Goal: Transaction & Acquisition: Download file/media

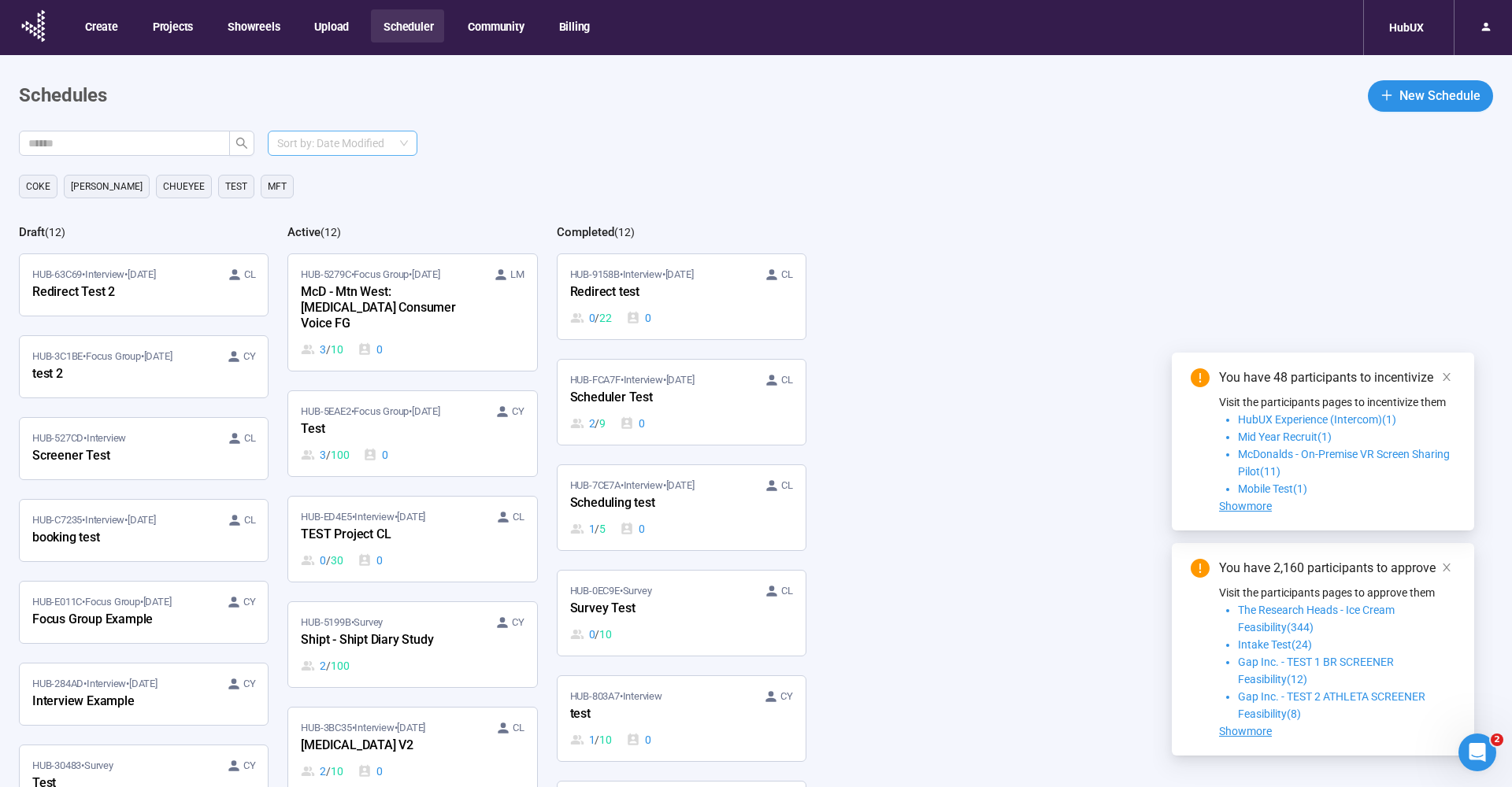
click at [386, 146] on span "Sort by: Date Modified" at bounding box center [343, 143] width 131 height 24
click at [543, 103] on header "Schedules New Schedule" at bounding box center [756, 96] width 1475 height 31
click at [387, 284] on div "McD - Mtn West: [MEDICAL_DATA] Consumer Voice FG" at bounding box center [387, 309] width 173 height 52
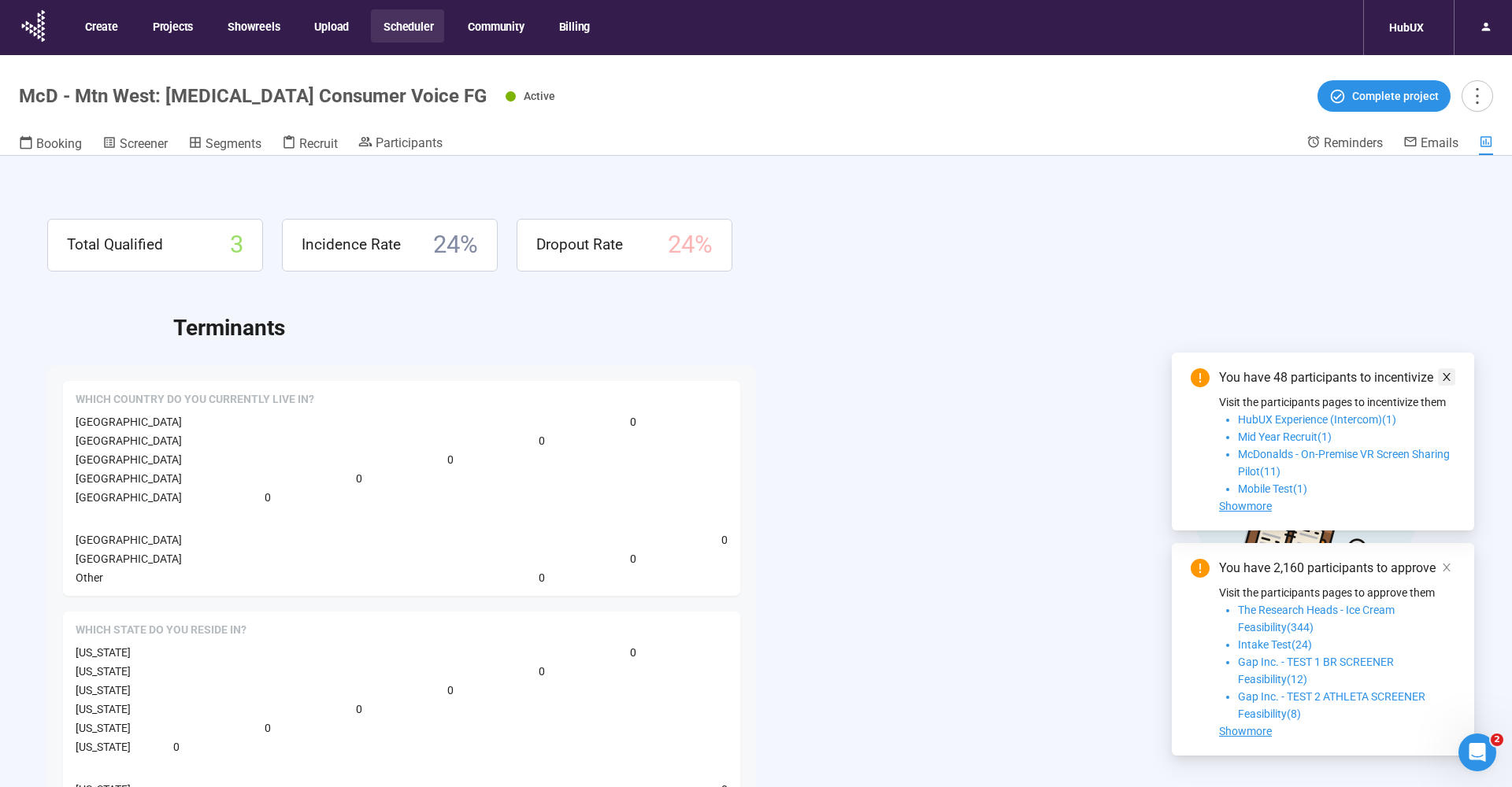
click at [1443, 378] on icon "close" at bounding box center [1447, 377] width 11 height 11
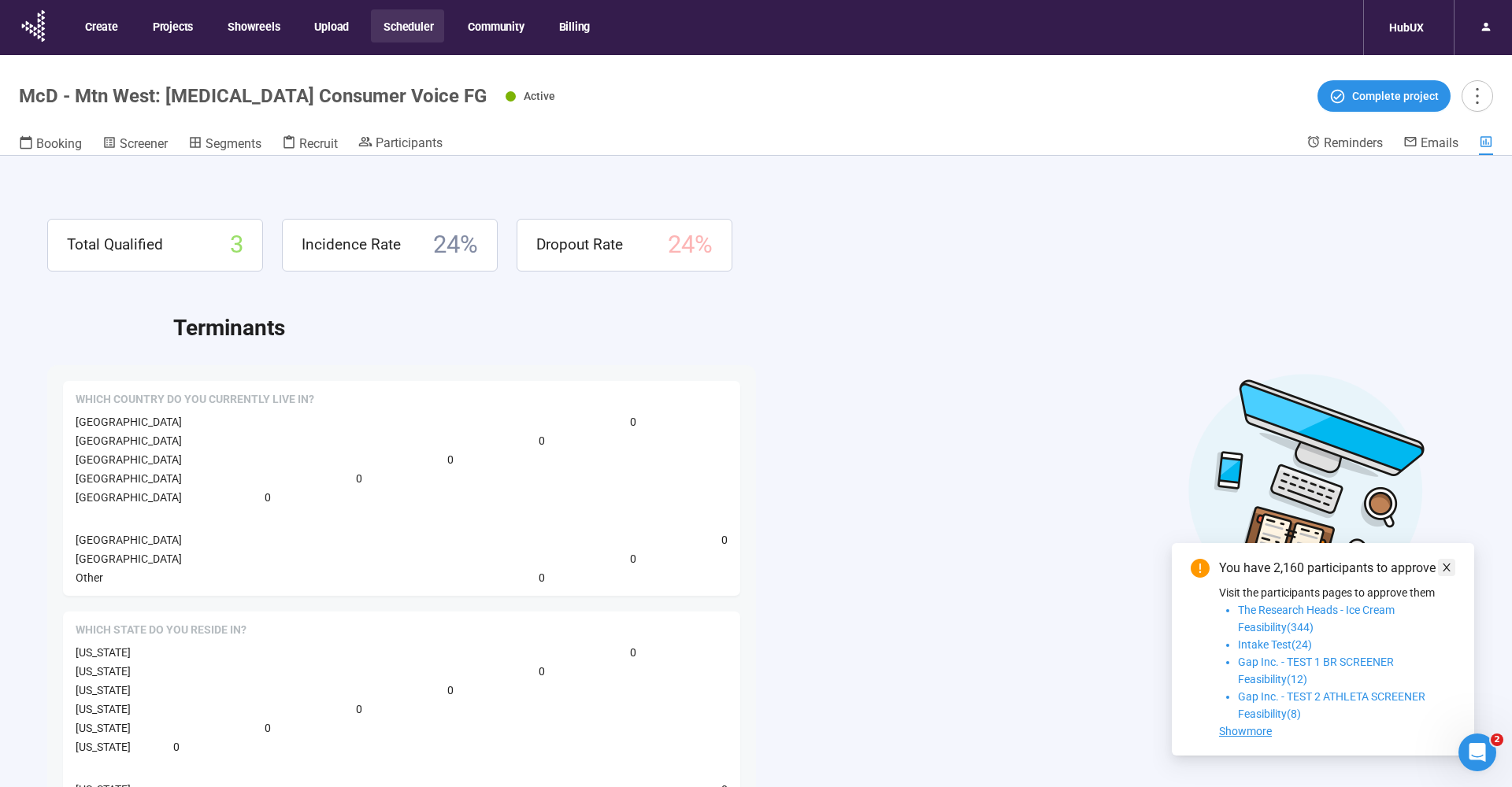
click at [1446, 566] on icon "close" at bounding box center [1447, 568] width 8 height 8
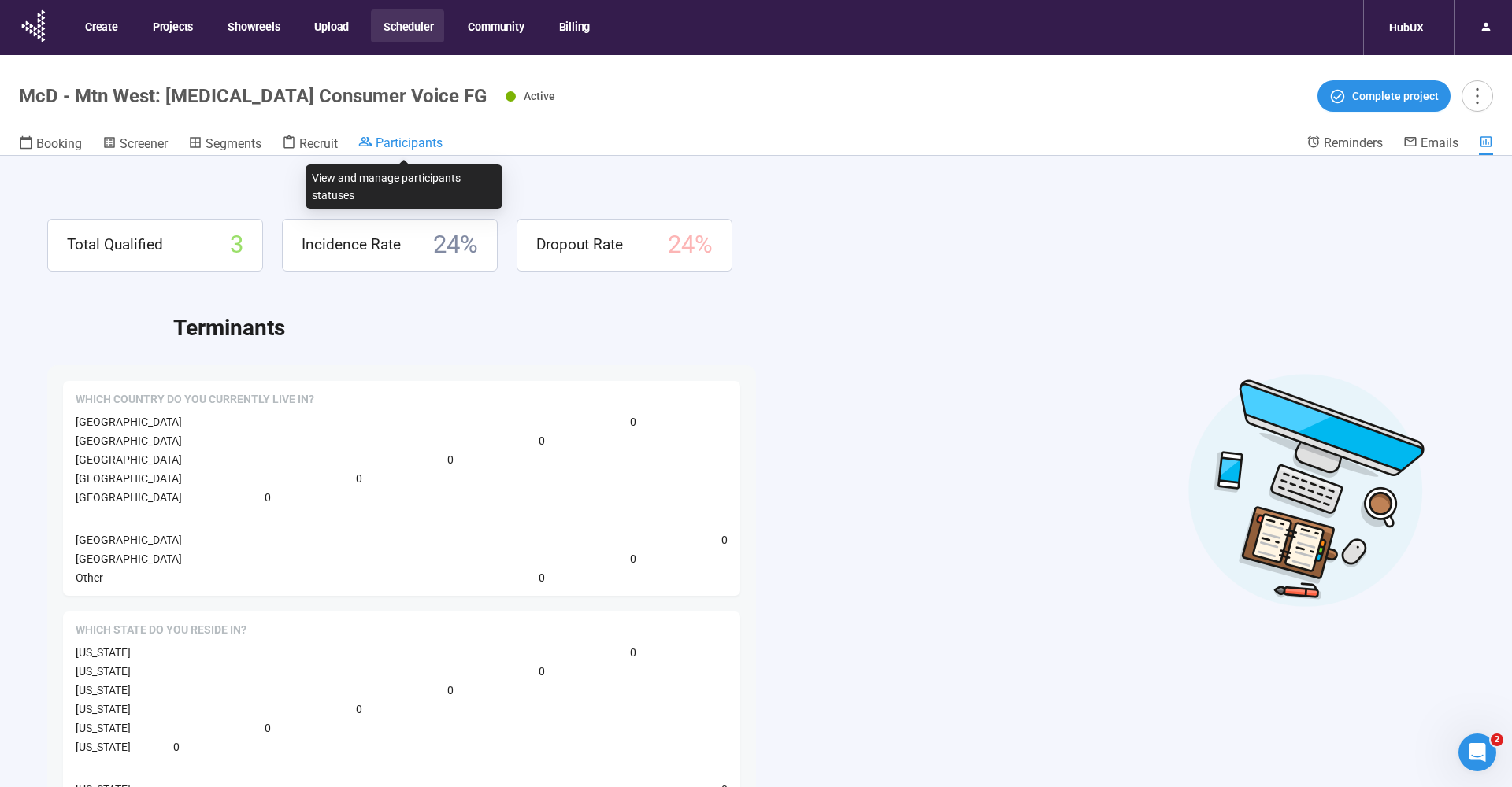
click at [443, 146] on span "Participants" at bounding box center [409, 143] width 67 height 15
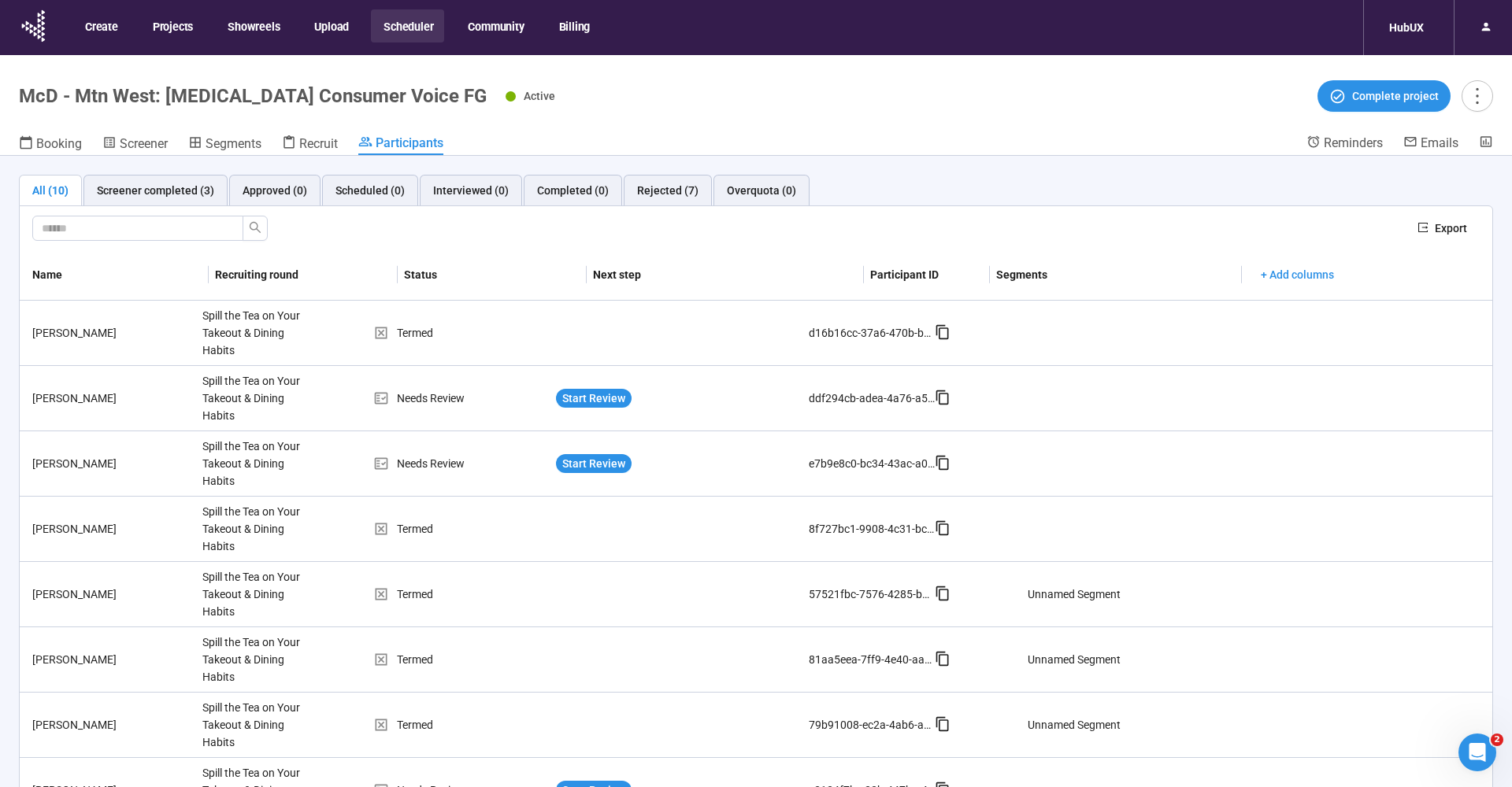
click at [613, 74] on header "McD - Mtn West: [MEDICAL_DATA] Consumer Voice FG Active Complete project Bookin…" at bounding box center [756, 105] width 1512 height 101
click at [174, 234] on input "text" at bounding box center [131, 228] width 180 height 17
click at [460, 226] on div at bounding box center [719, 227] width 1373 height 26
click at [589, 83] on div "Active Complete project" at bounding box center [999, 96] width 988 height 31
click at [787, 226] on div at bounding box center [719, 227] width 1373 height 26
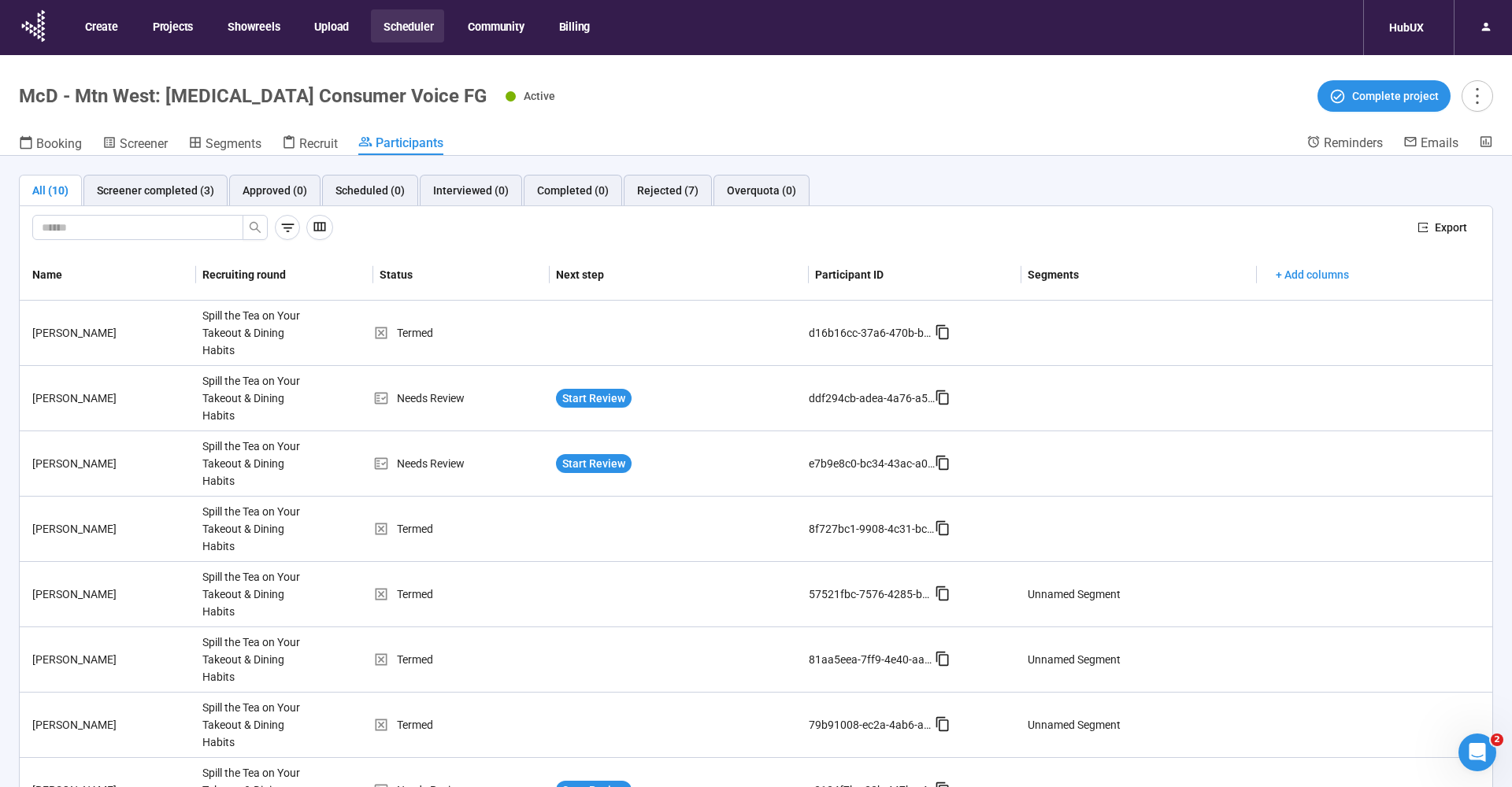
click at [609, 234] on div at bounding box center [719, 227] width 1373 height 26
click at [283, 228] on icon "button" at bounding box center [287, 227] width 16 height 16
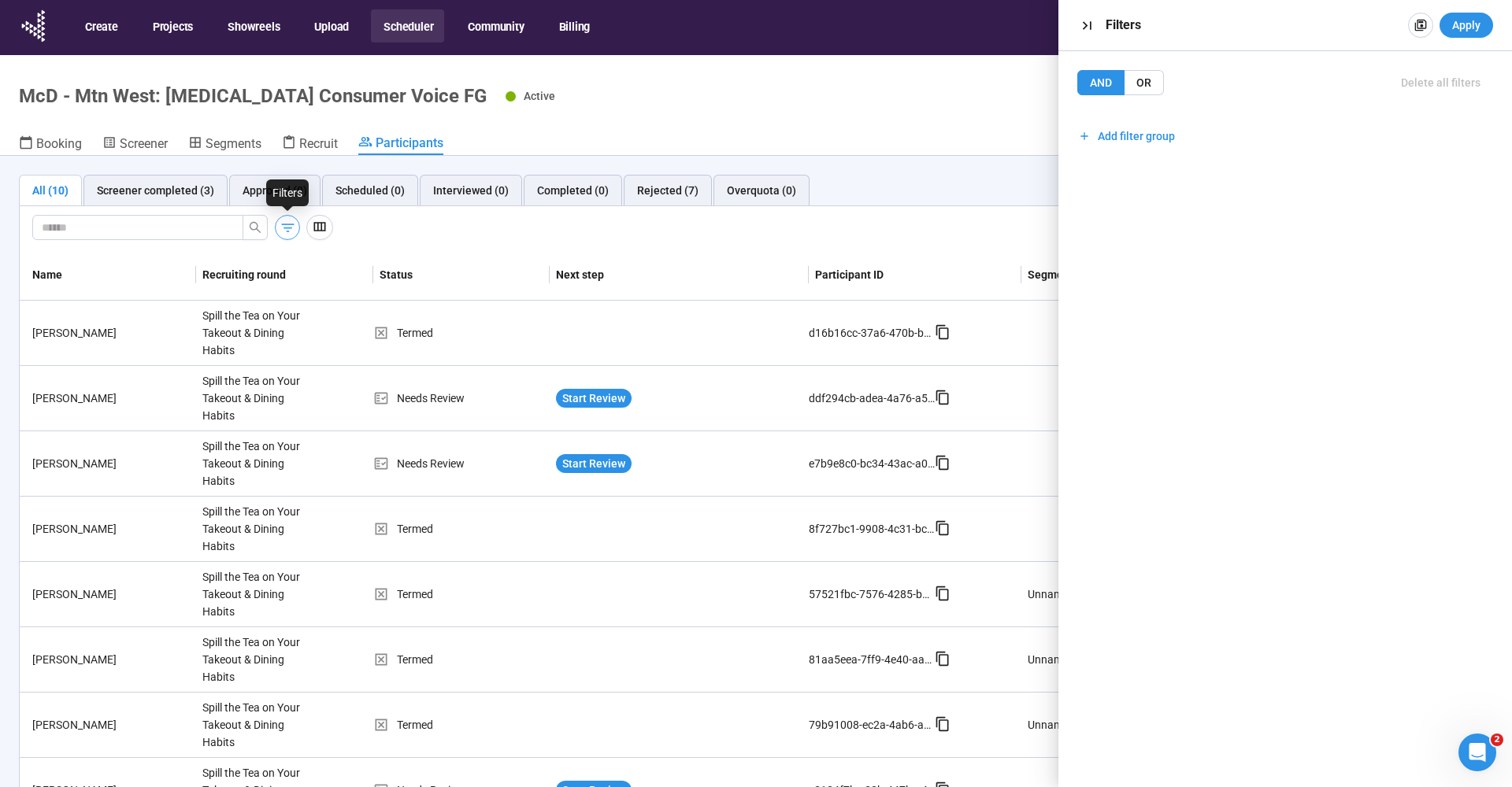
click at [288, 225] on icon "button" at bounding box center [287, 228] width 12 height 9
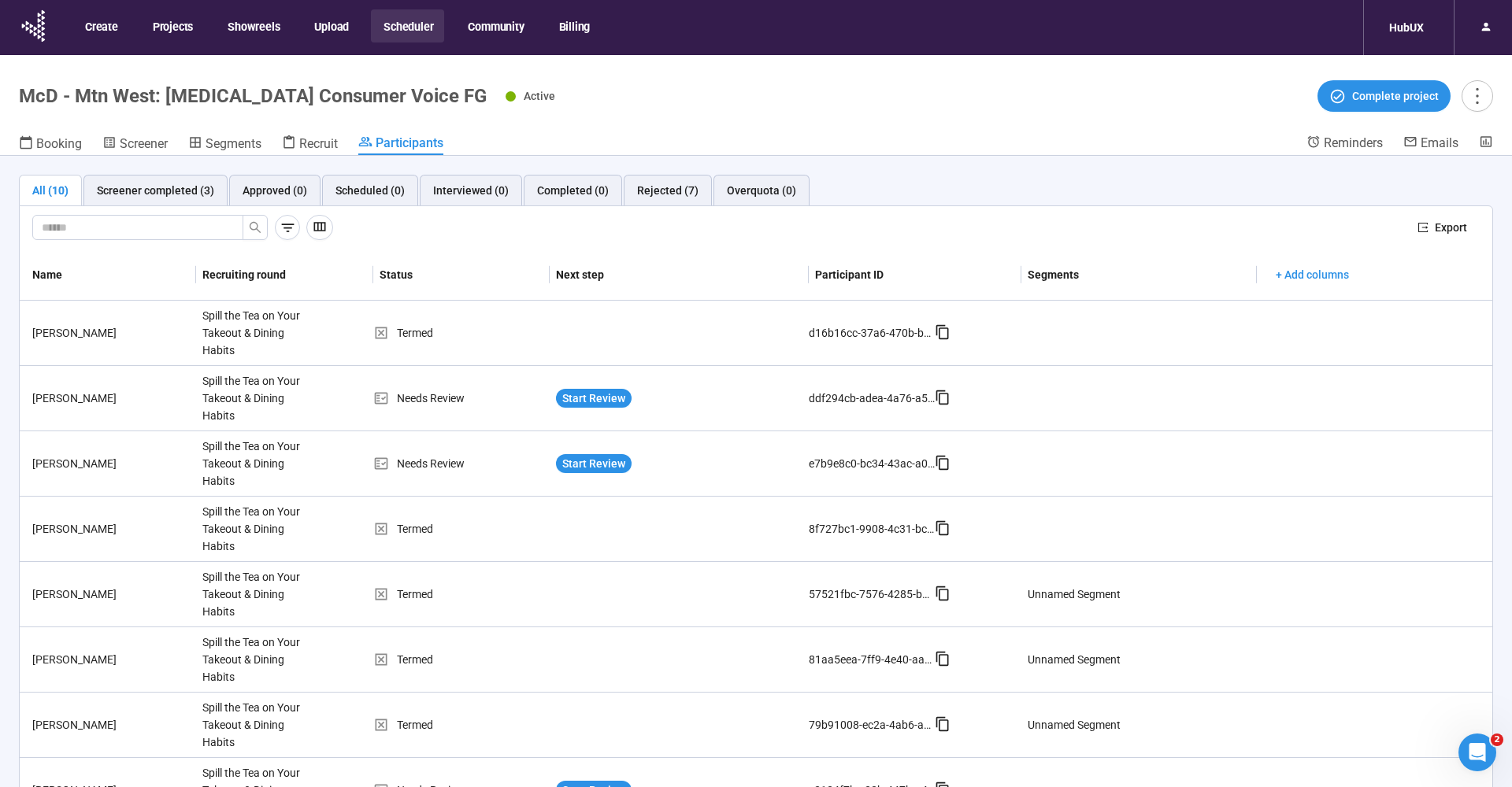
click at [728, 248] on div "Export" at bounding box center [756, 228] width 1473 height 44
click at [1484, 28] on icon at bounding box center [1485, 27] width 12 height 12
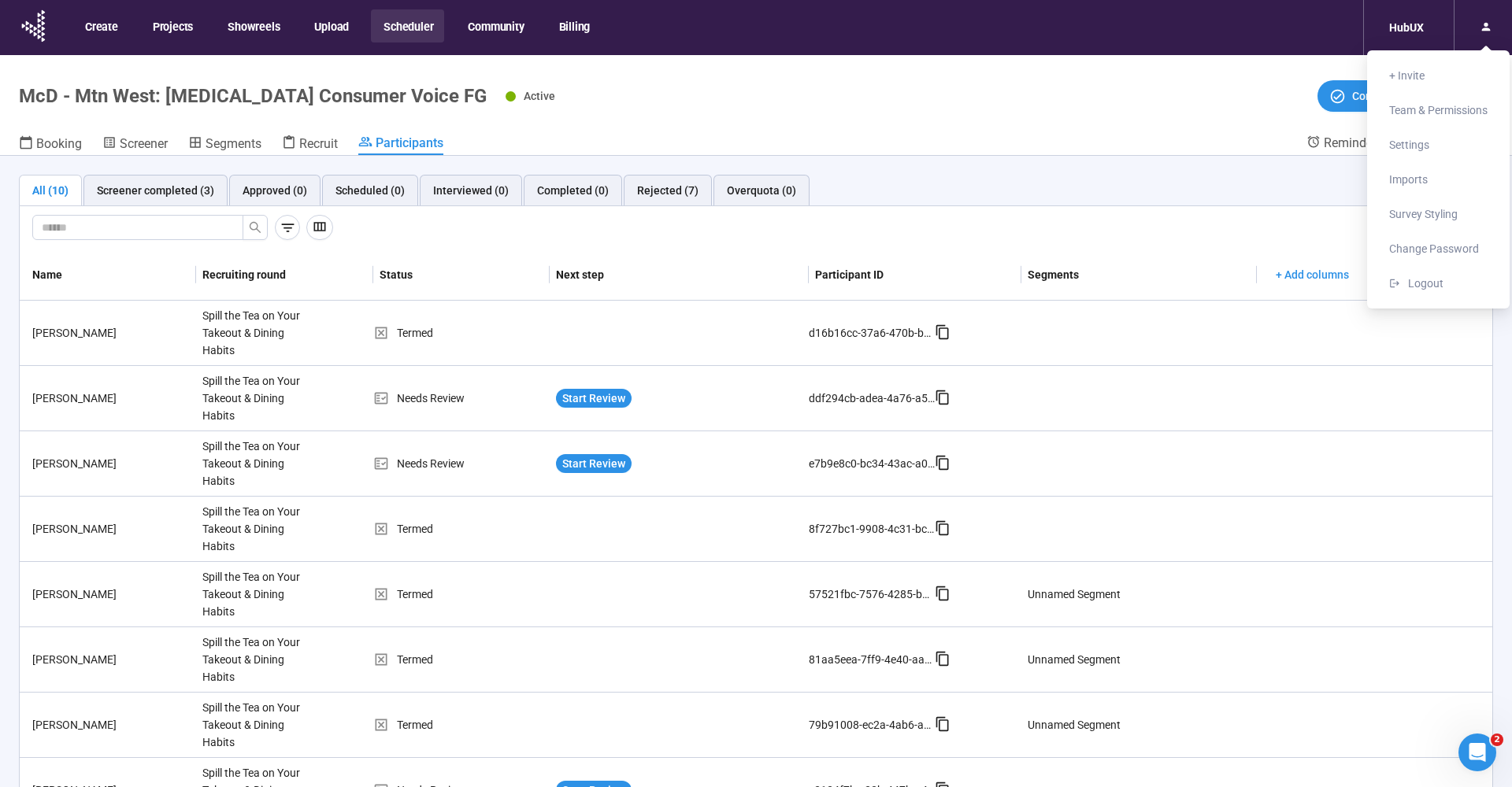
click at [1183, 74] on header "McD - Mtn West: [MEDICAL_DATA] Consumer Voice FG Active Complete project Bookin…" at bounding box center [756, 105] width 1512 height 101
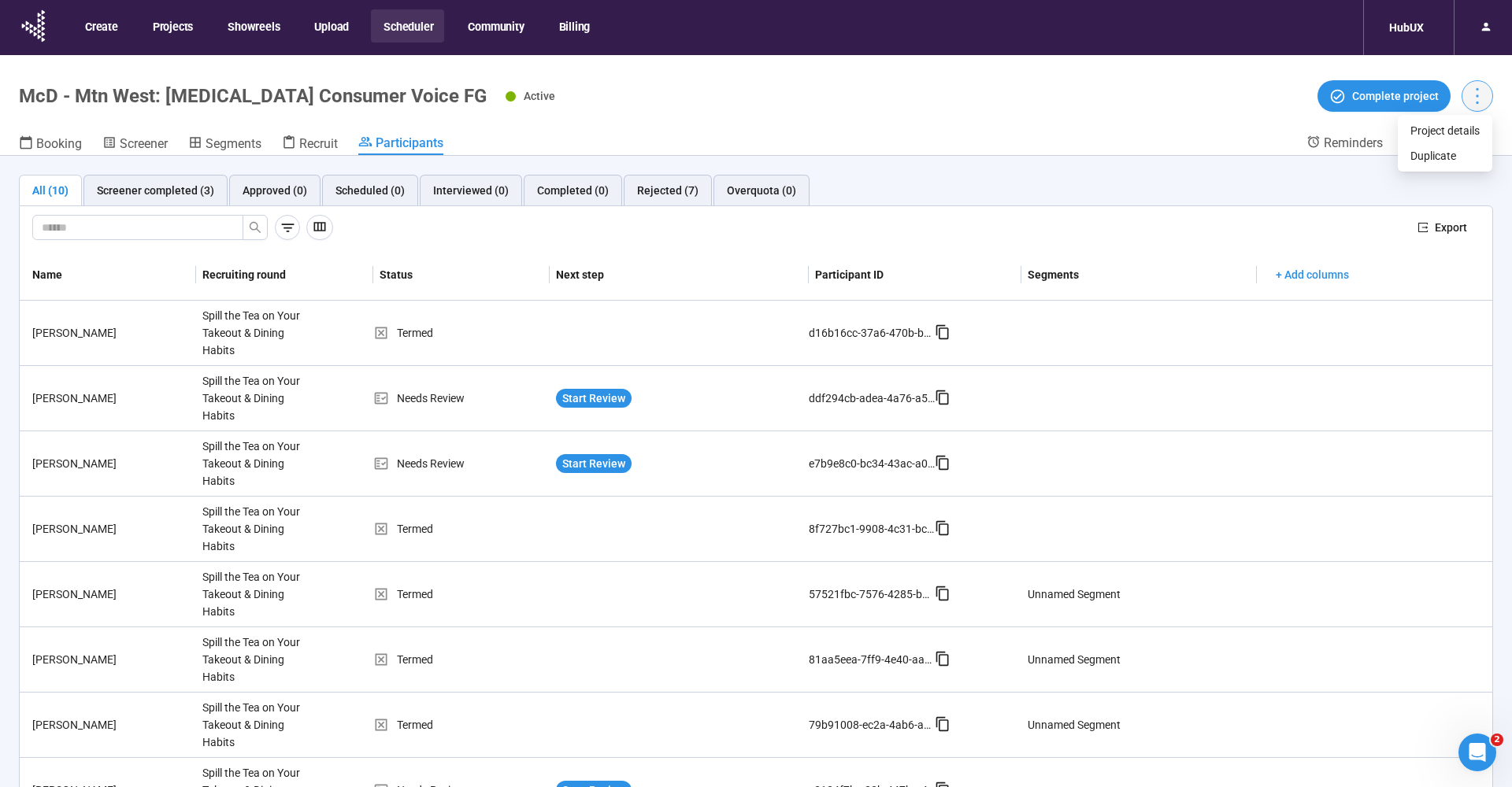
click at [1476, 101] on icon "more" at bounding box center [1477, 96] width 21 height 21
click at [639, 116] on header "McD - Mtn West: [MEDICAL_DATA] Consumer Voice FG Active Complete project Bookin…" at bounding box center [756, 105] width 1512 height 101
click at [411, 28] on button "Scheduler" at bounding box center [407, 26] width 73 height 33
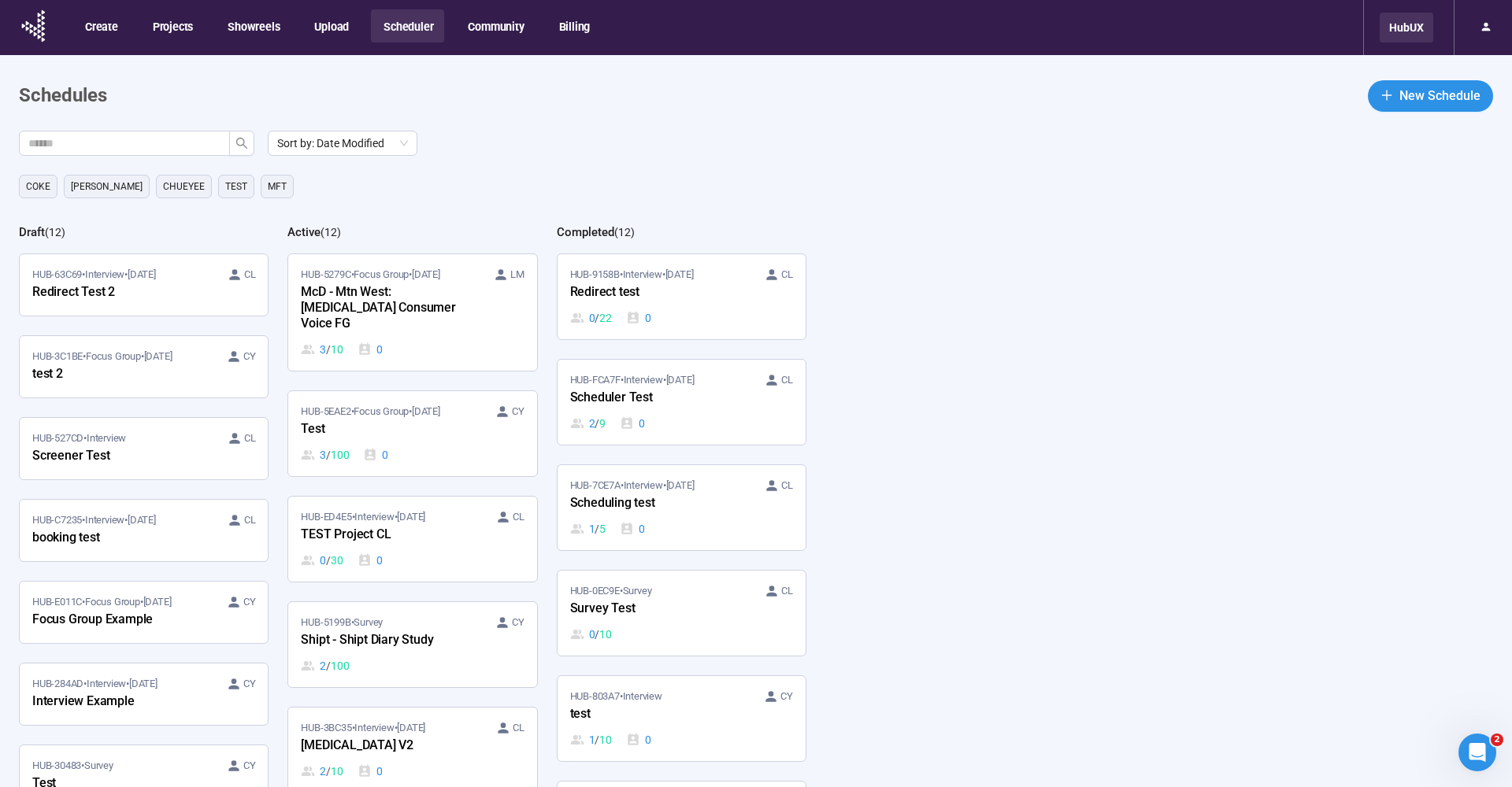
click at [1414, 22] on div "HubUX" at bounding box center [1407, 28] width 53 height 30
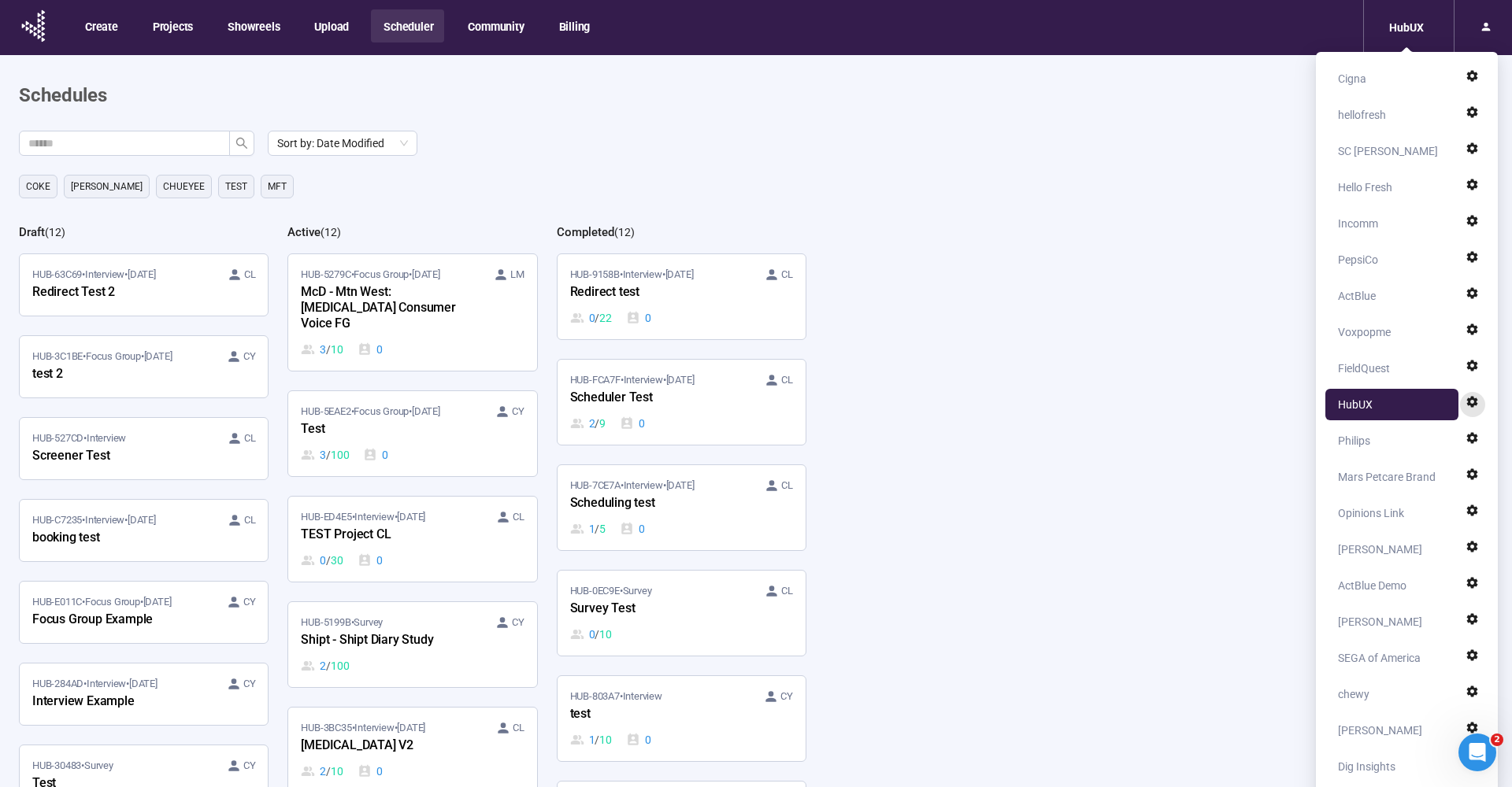
click at [1470, 404] on icon at bounding box center [1473, 403] width 11 height 11
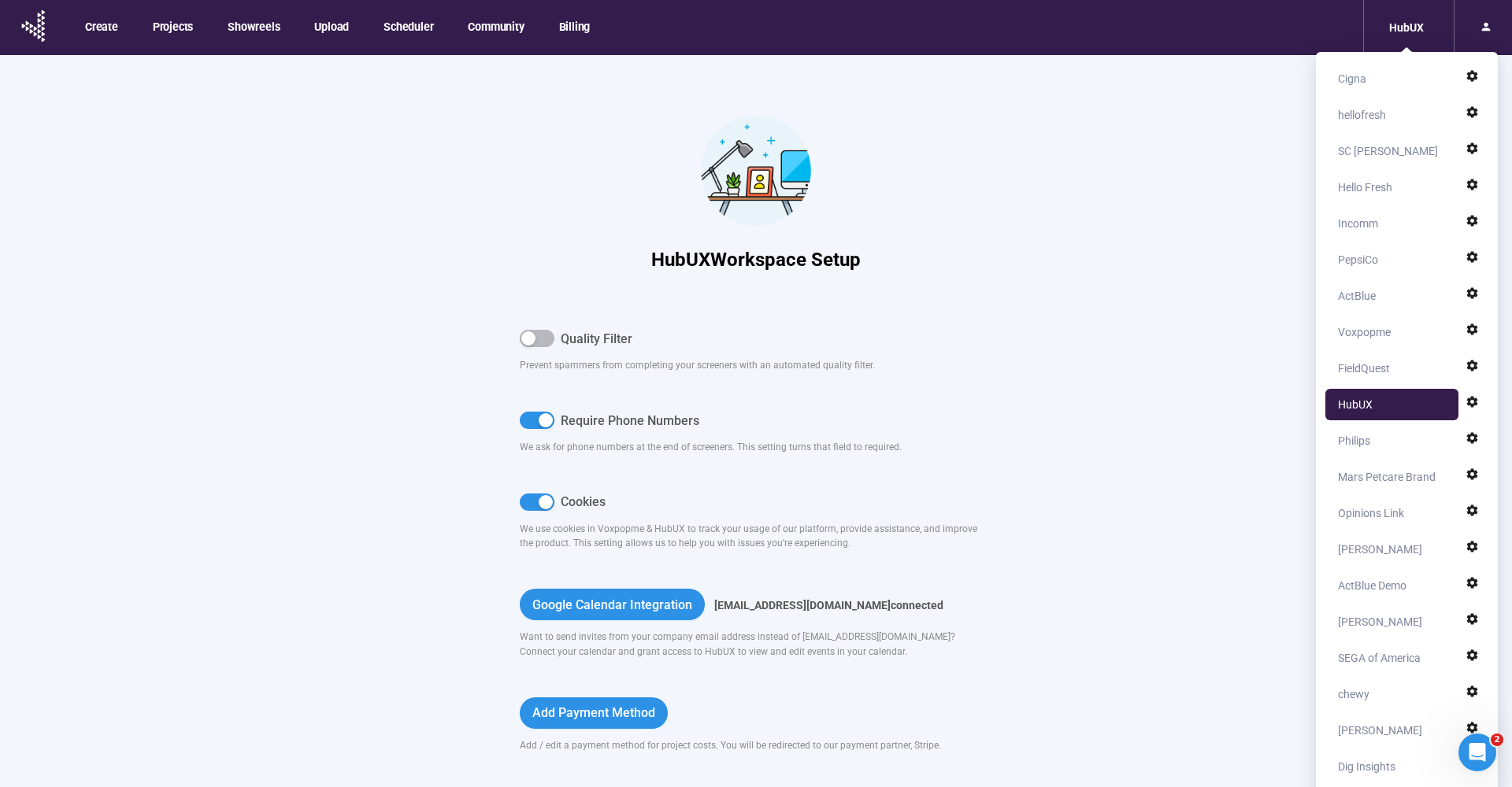
click at [933, 155] on div at bounding box center [756, 171] width 473 height 118
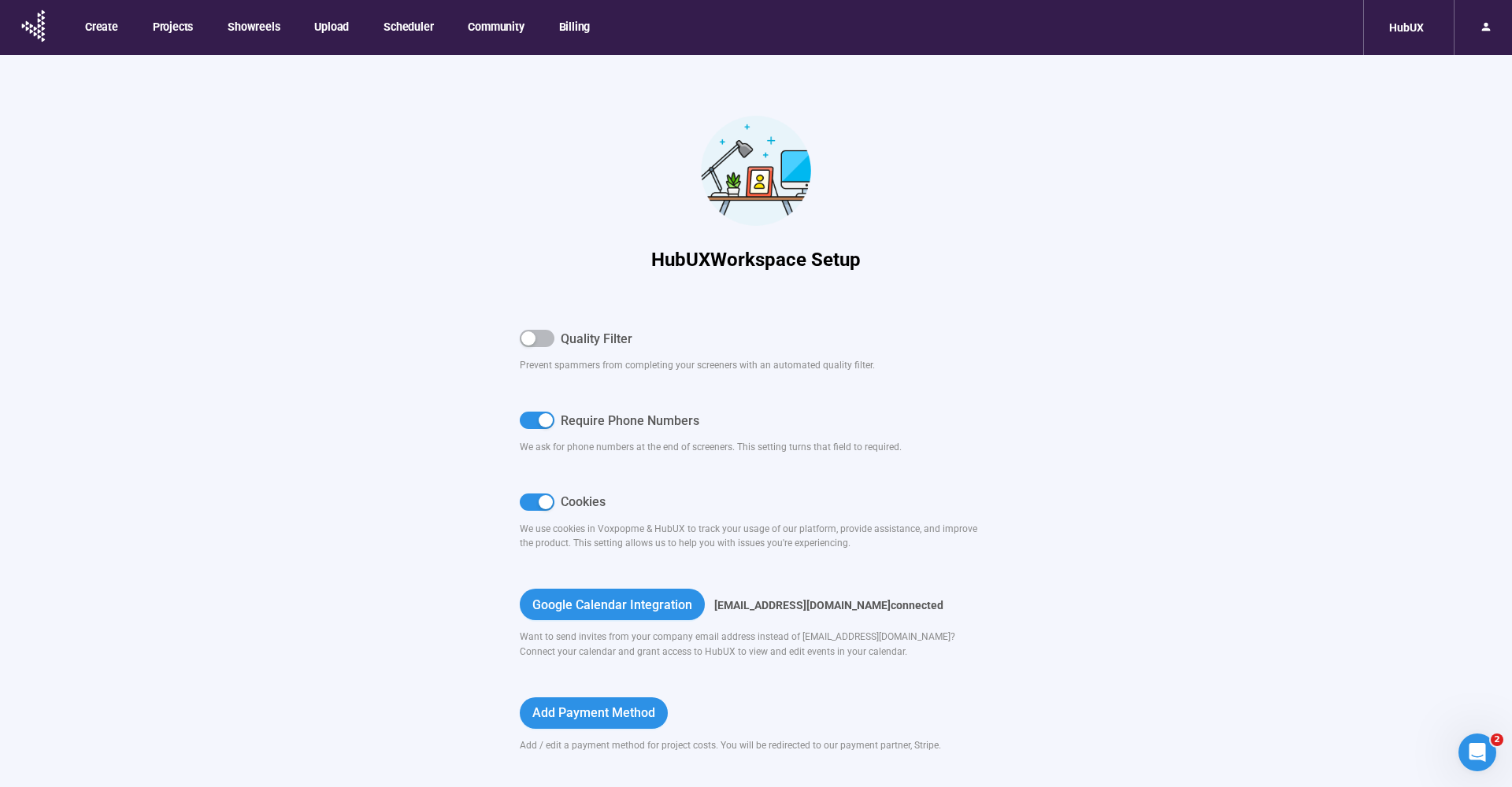
click at [1436, 36] on div "HubUX" at bounding box center [1408, 28] width 90 height 55
click at [1416, 36] on div "HubUX" at bounding box center [1407, 28] width 53 height 30
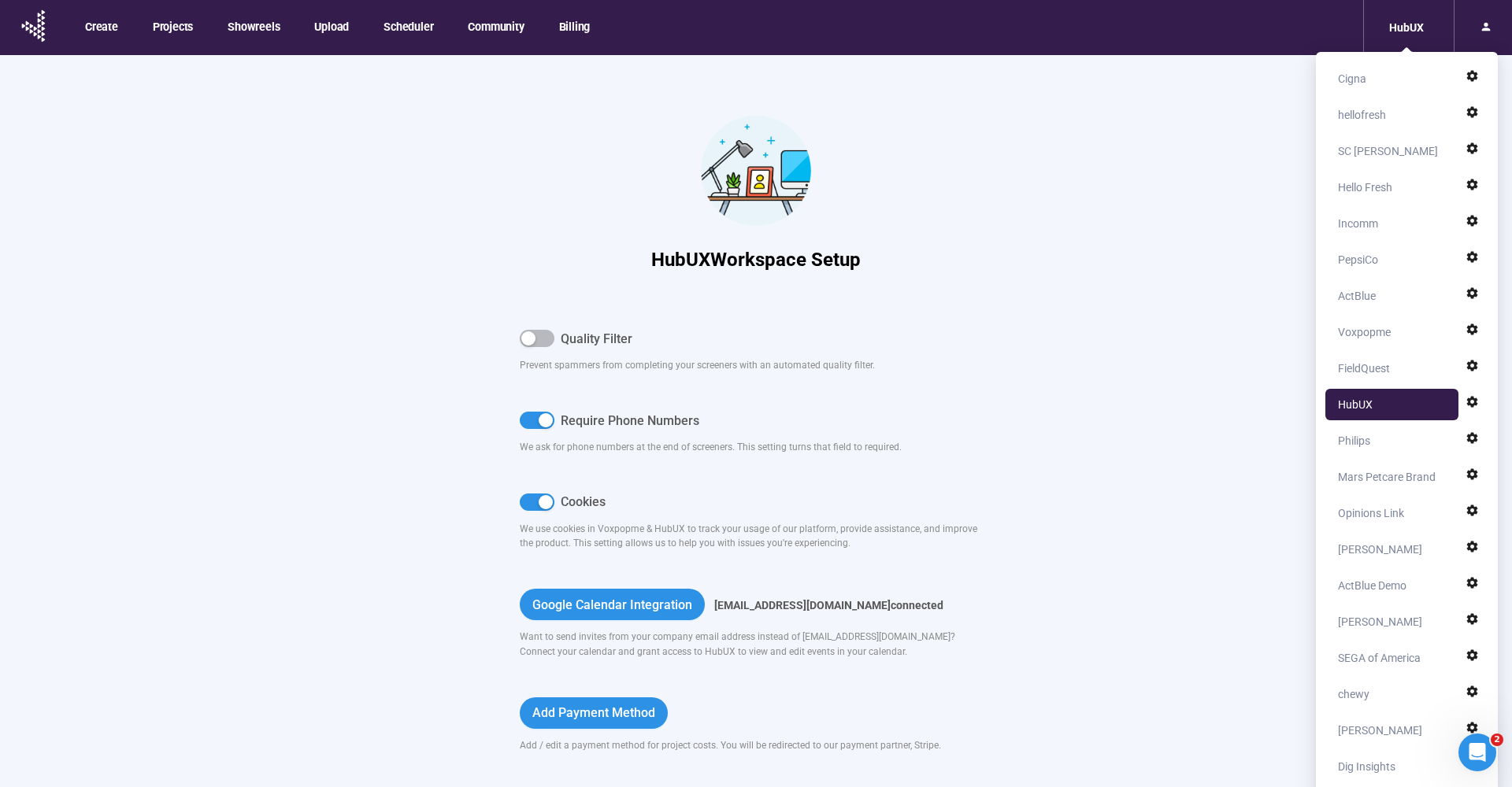
click at [1191, 152] on div "HubUX Workspace Setup Quality Filter Prevent spammers from completing your scre…" at bounding box center [756, 423] width 945 height 737
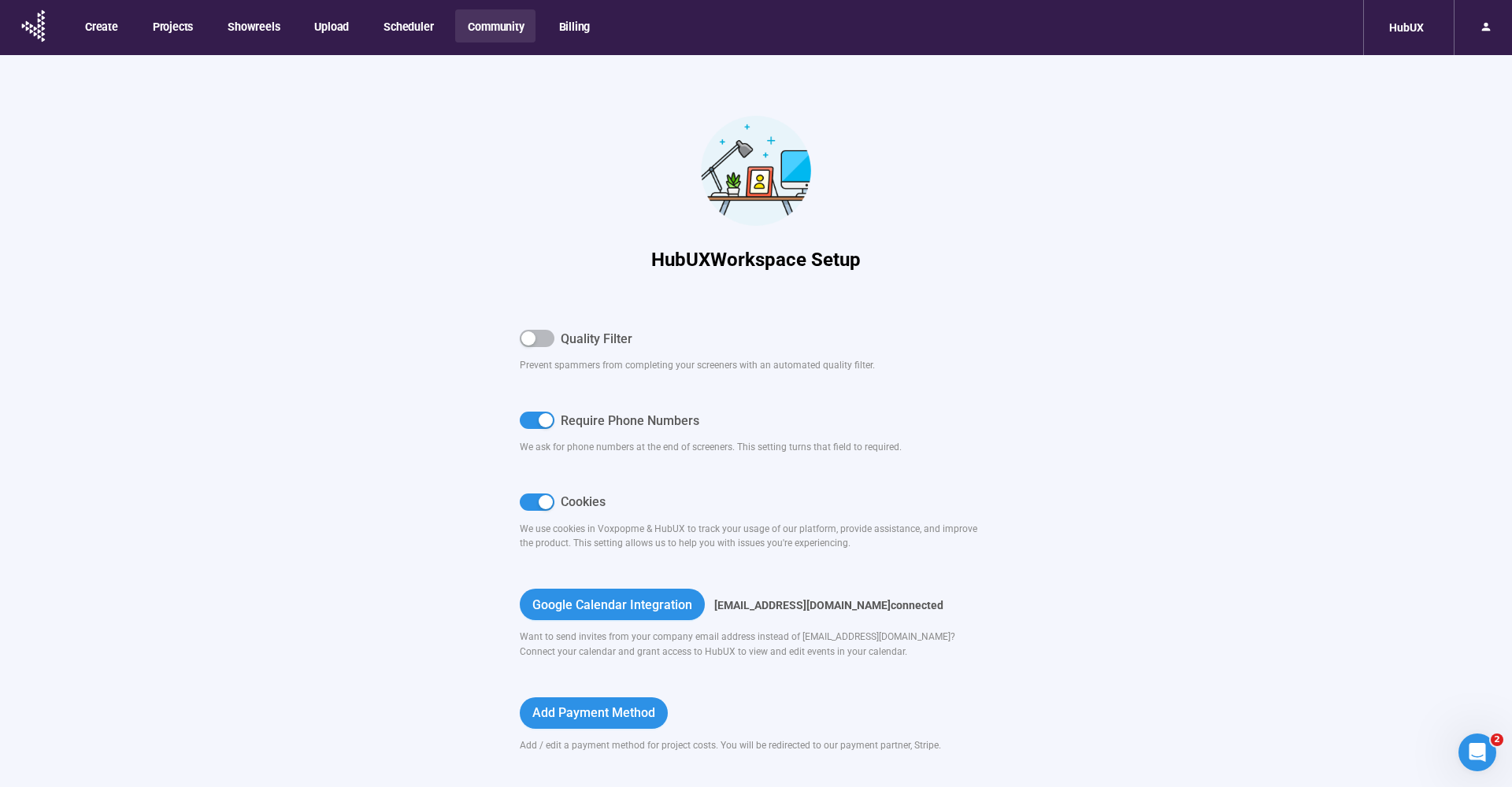
click at [515, 30] on button "Community" at bounding box center [495, 26] width 80 height 33
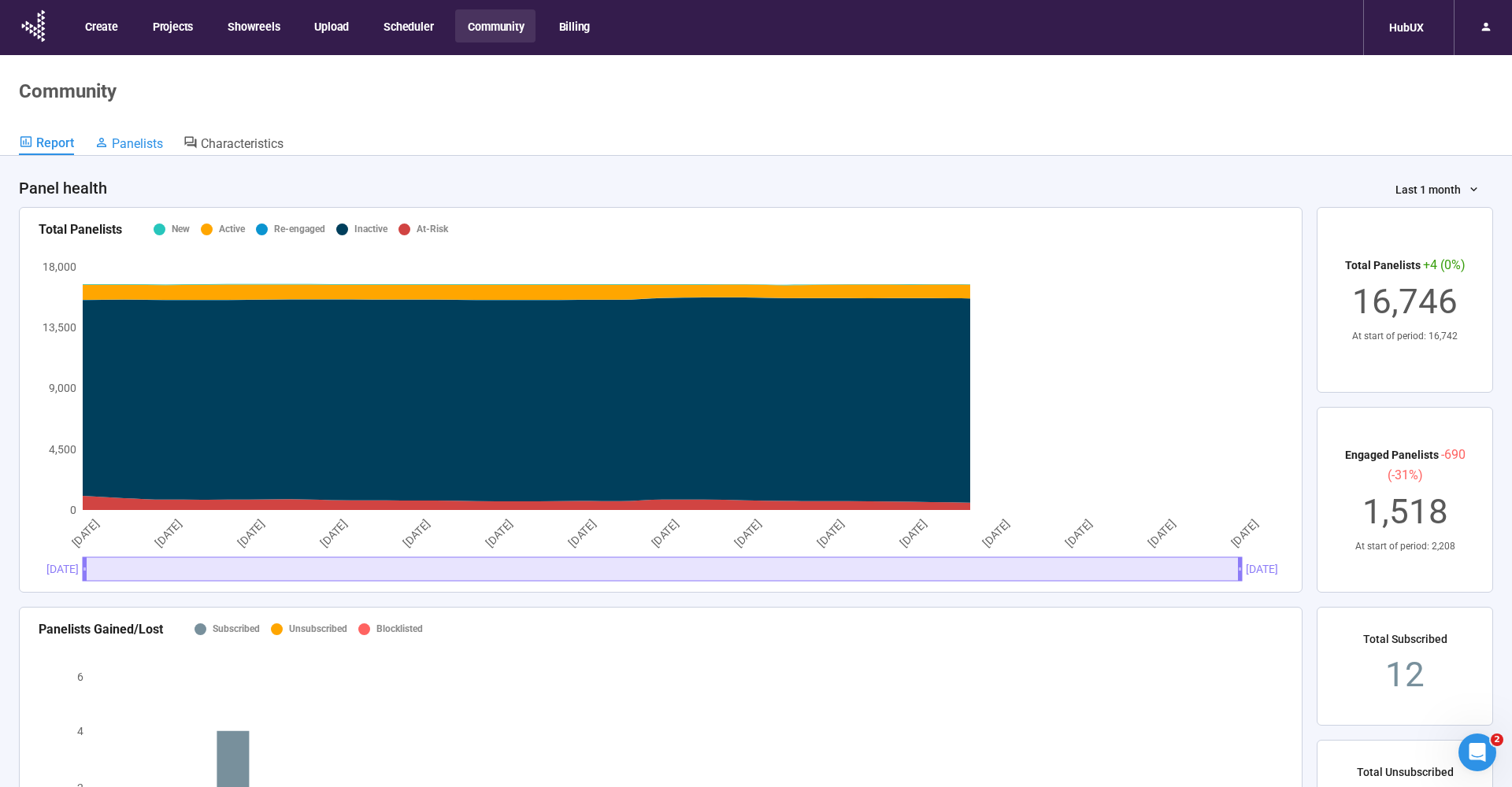
click at [138, 146] on span "Panelists" at bounding box center [138, 143] width 51 height 15
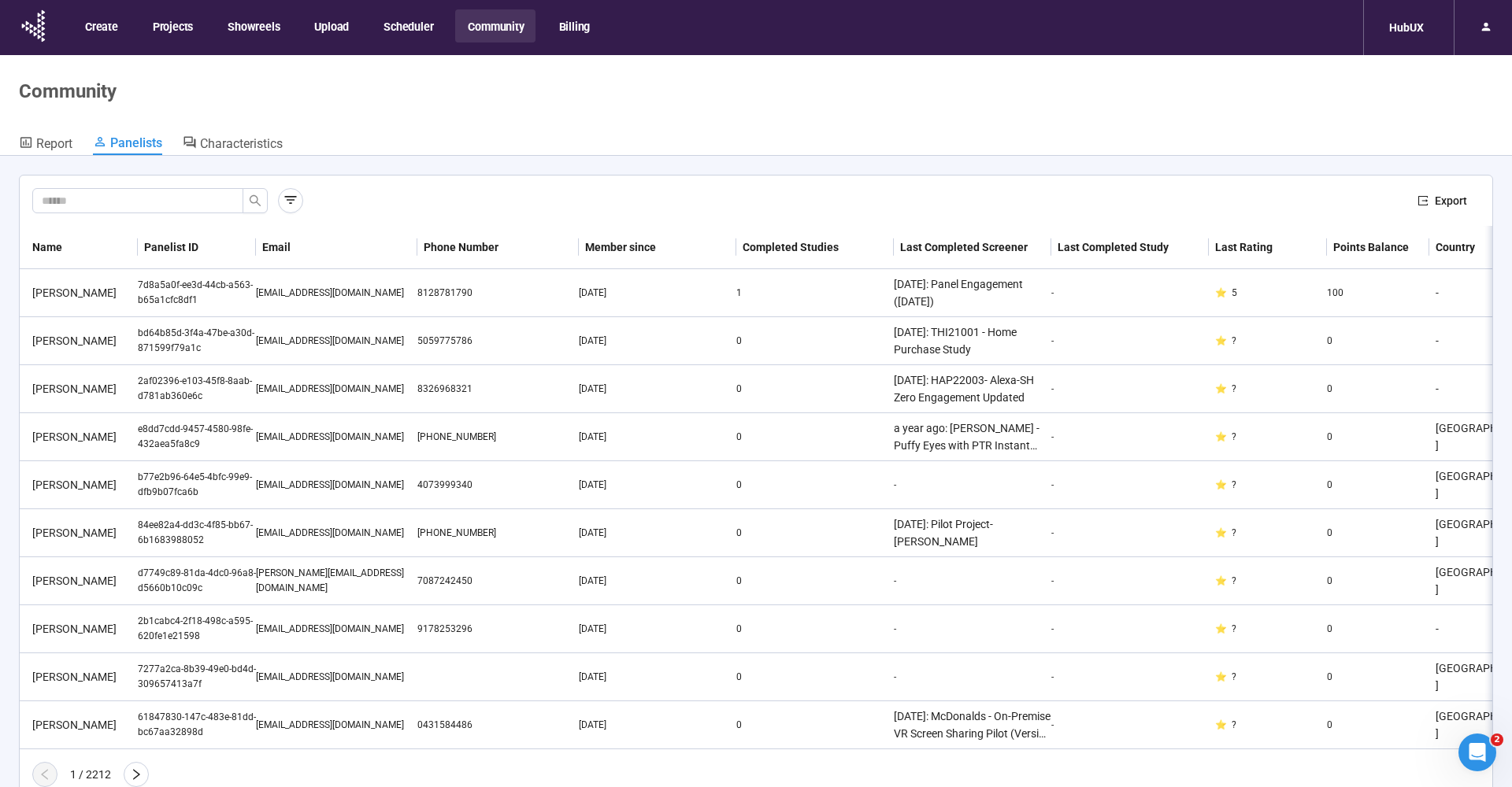
click at [545, 197] on div "Export" at bounding box center [756, 200] width 1447 height 26
click at [546, 186] on div "Export" at bounding box center [756, 200] width 1473 height 50
click at [491, 182] on div "Export" at bounding box center [756, 200] width 1473 height 50
click at [82, 294] on div "[PERSON_NAME]" at bounding box center [82, 292] width 112 height 17
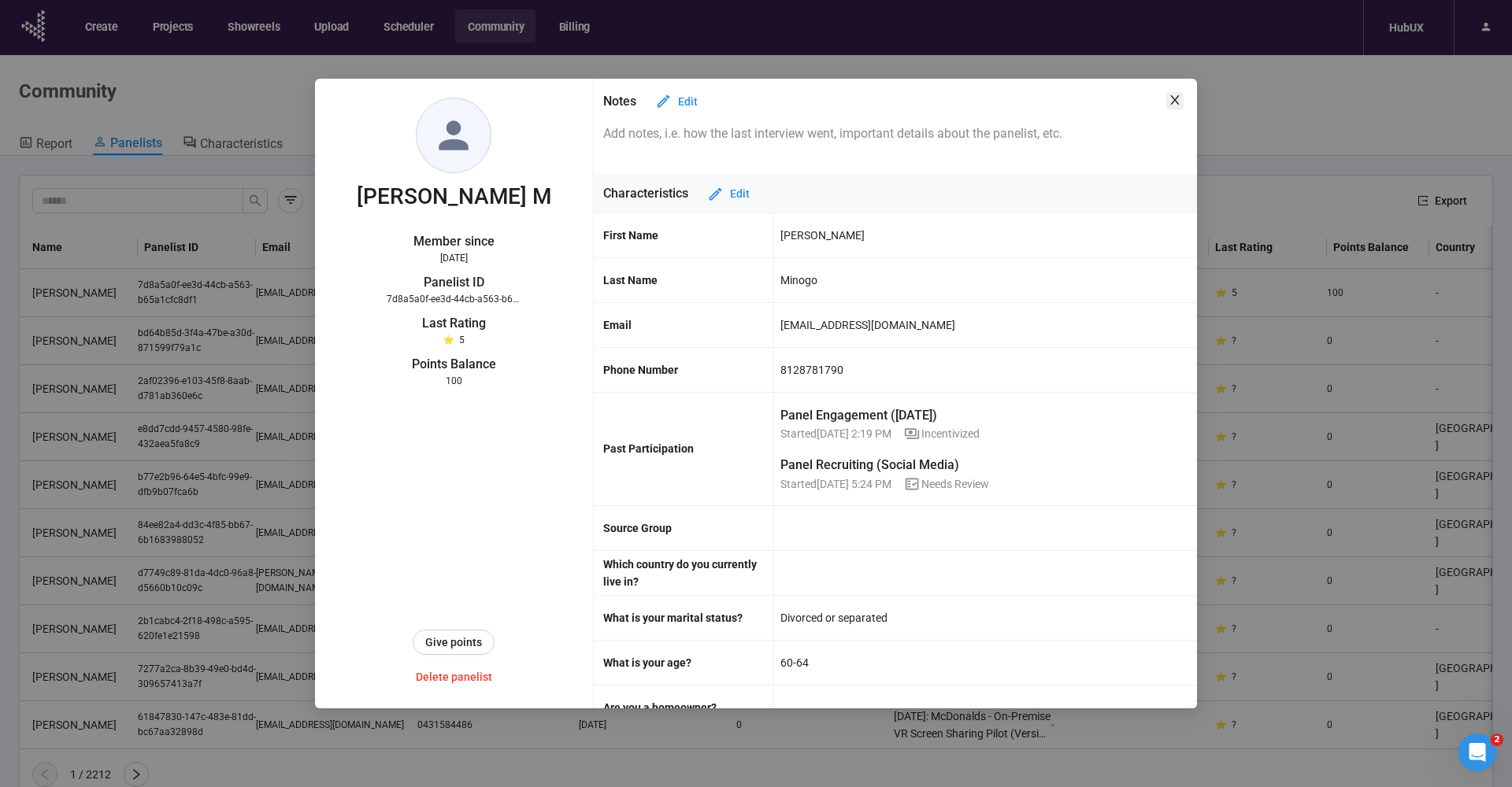
click at [1179, 97] on icon "close" at bounding box center [1175, 100] width 9 height 9
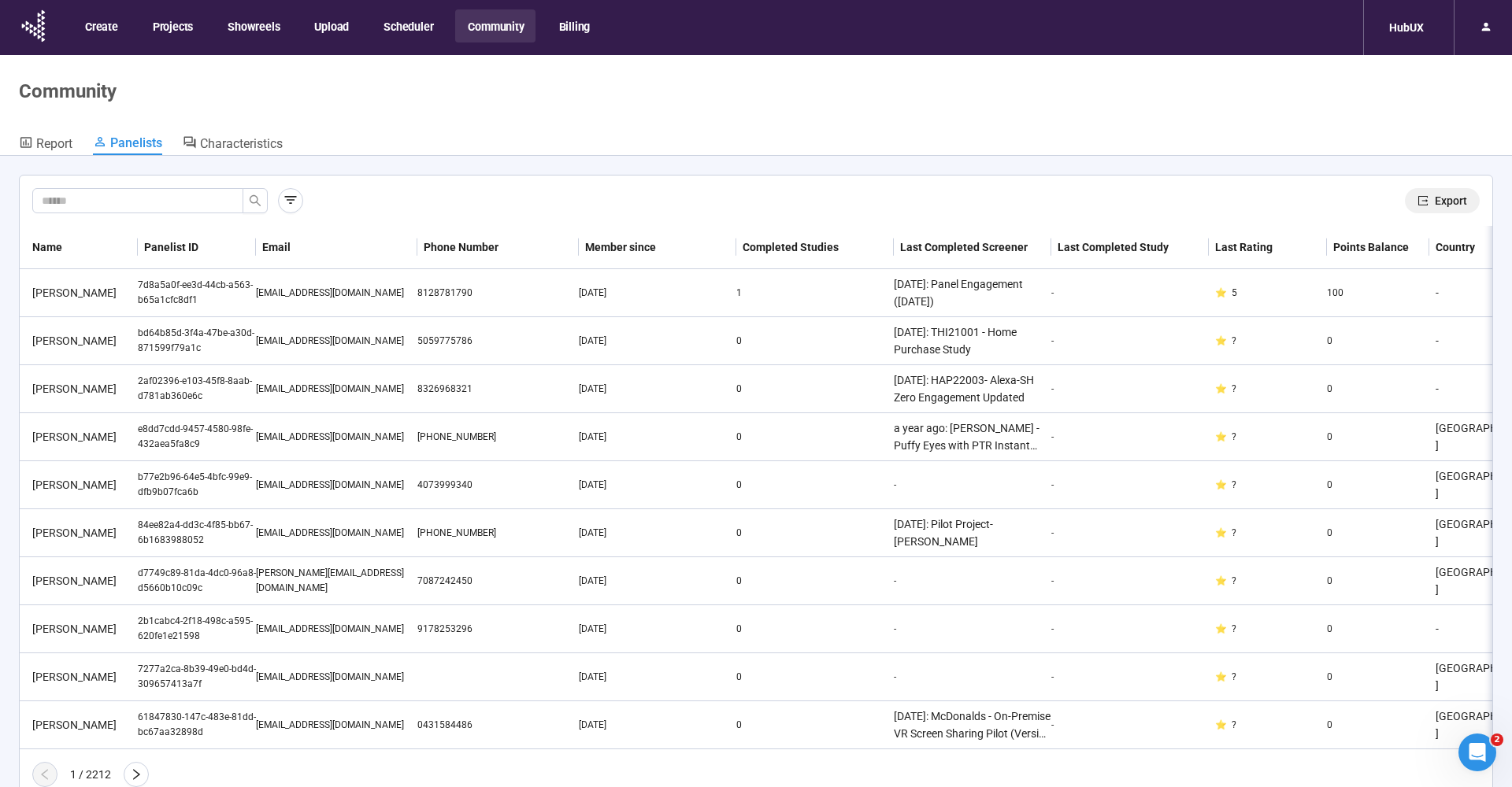
click at [1434, 197] on button "Export" at bounding box center [1443, 200] width 75 height 26
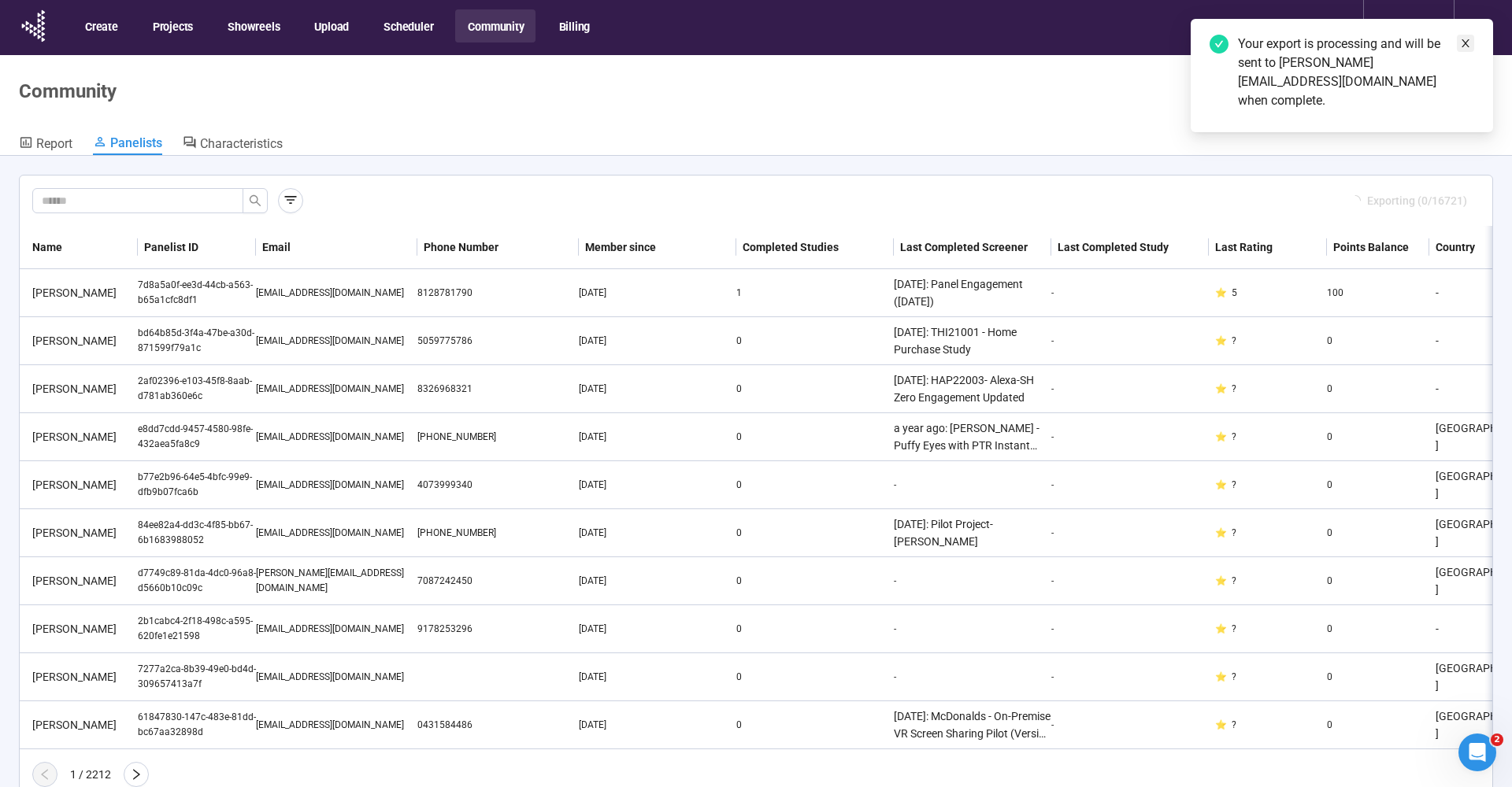
click at [1469, 39] on icon "close" at bounding box center [1466, 44] width 11 height 11
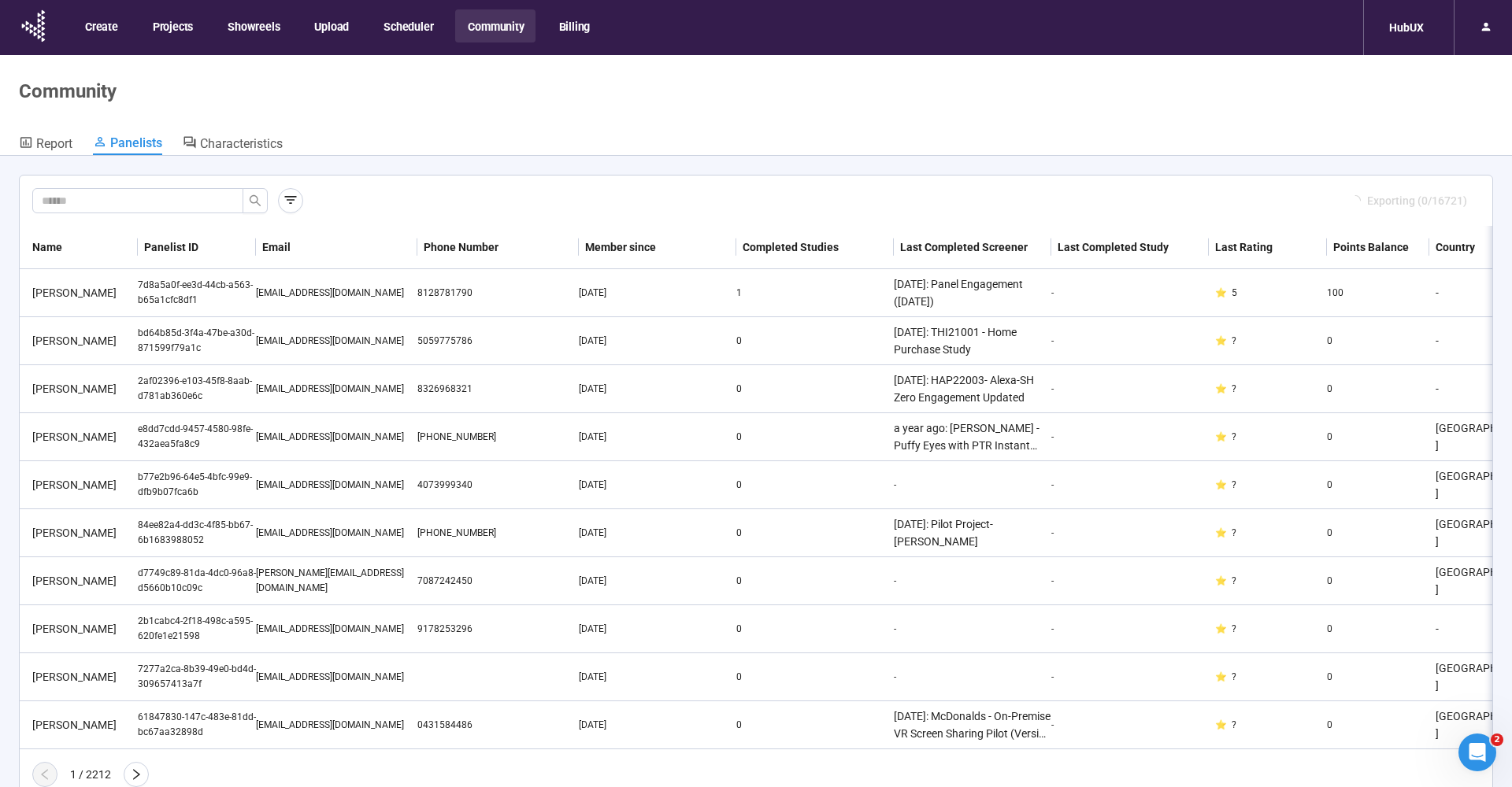
click at [813, 197] on div "Exporting (0/16721)" at bounding box center [756, 200] width 1447 height 26
click at [362, 186] on div "Exporting (0/16721)" at bounding box center [756, 200] width 1473 height 50
click at [137, 202] on input "text" at bounding box center [131, 200] width 180 height 17
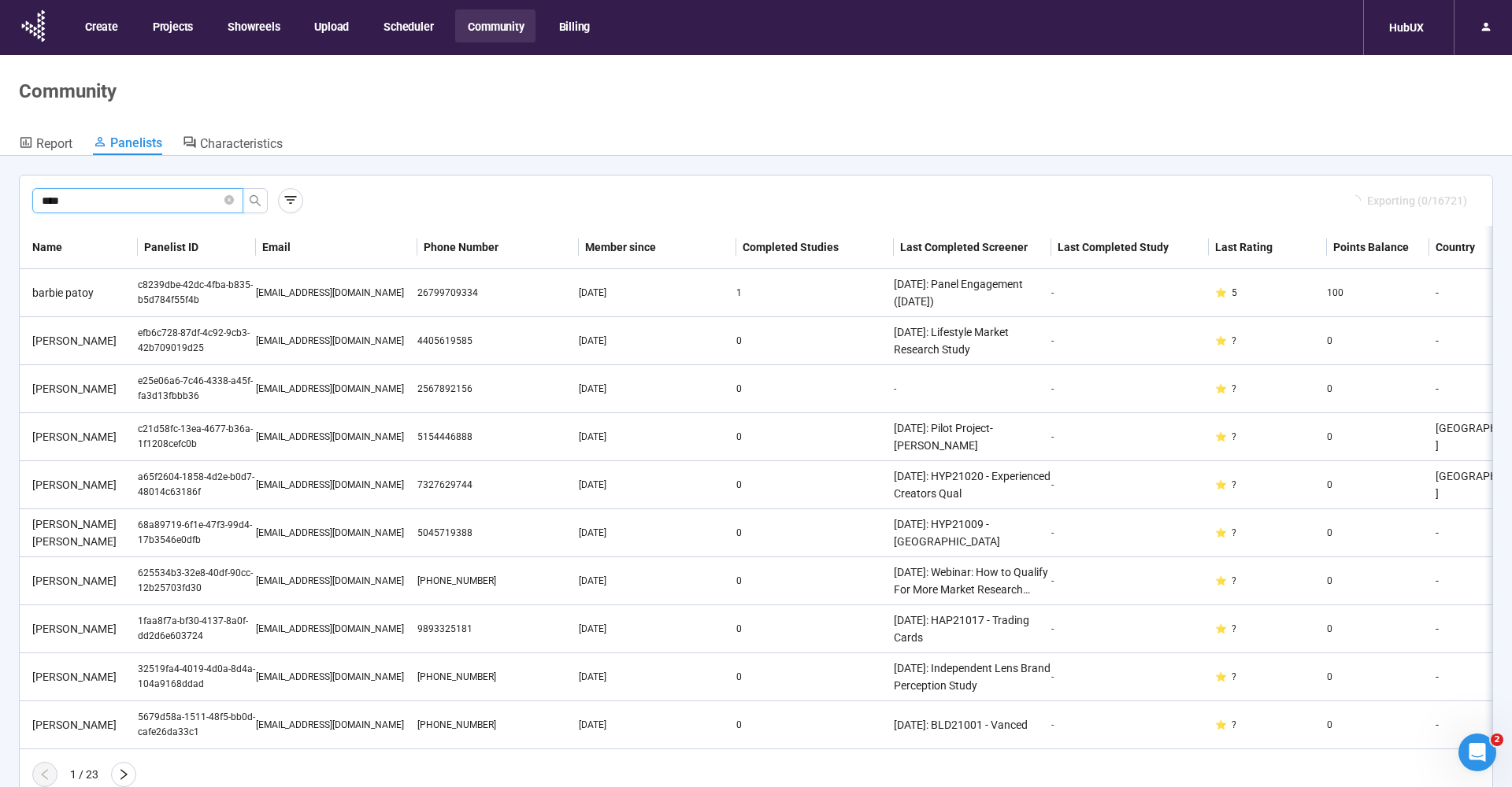
type input "****"
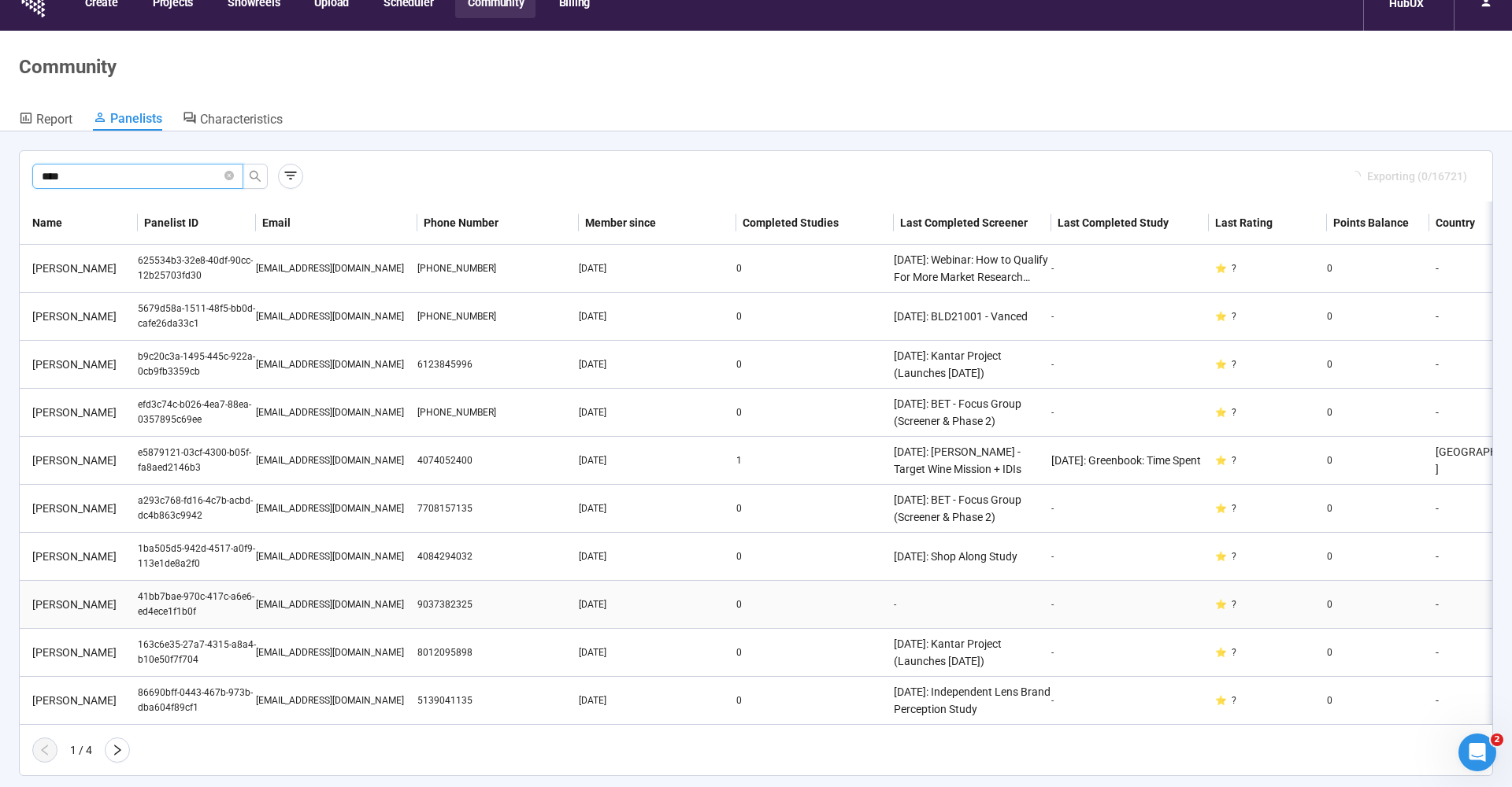
scroll to position [9, 0]
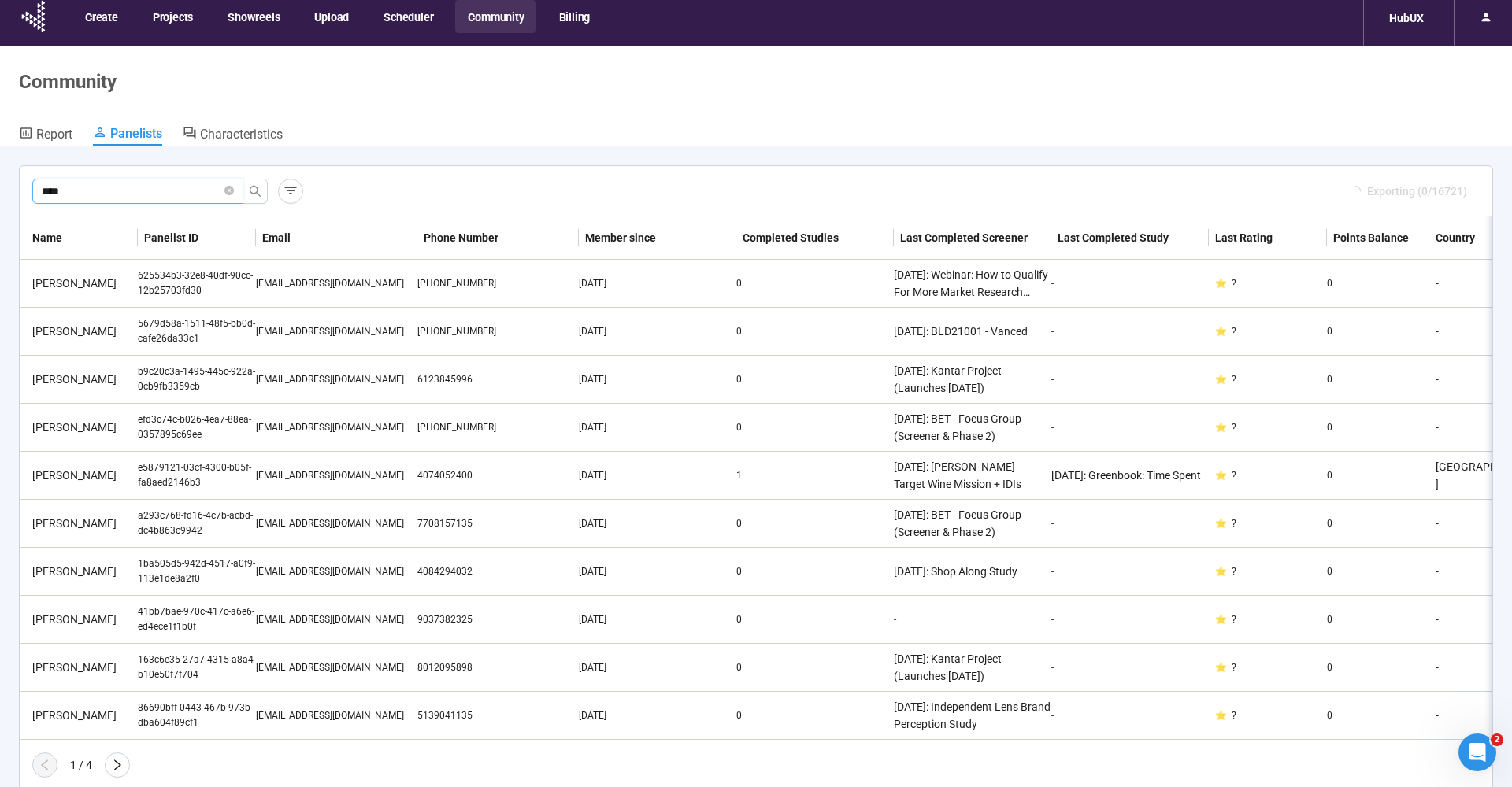
click at [121, 191] on input "****" at bounding box center [131, 191] width 180 height 17
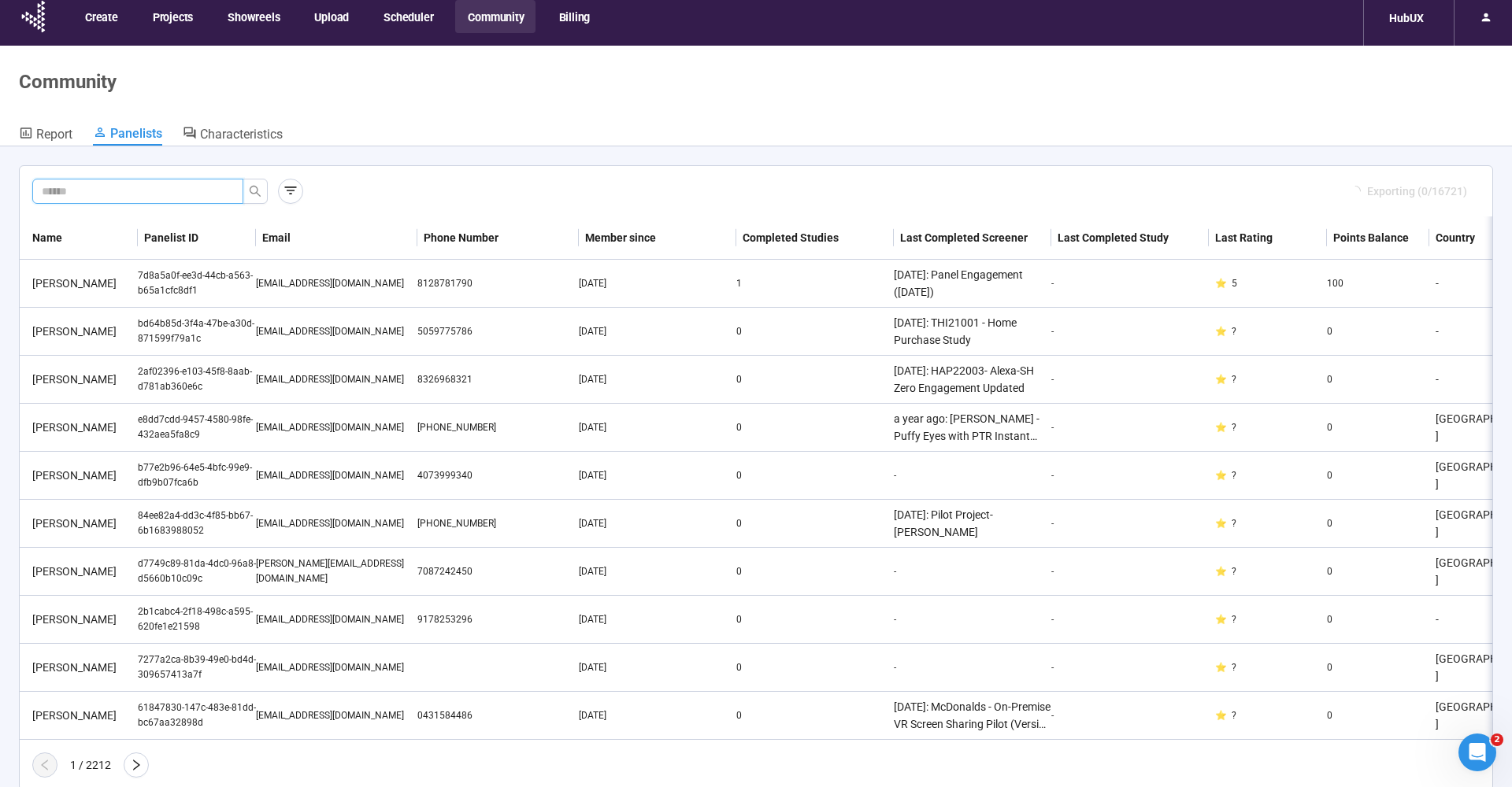
click at [41, 240] on th "Name" at bounding box center [79, 238] width 118 height 44
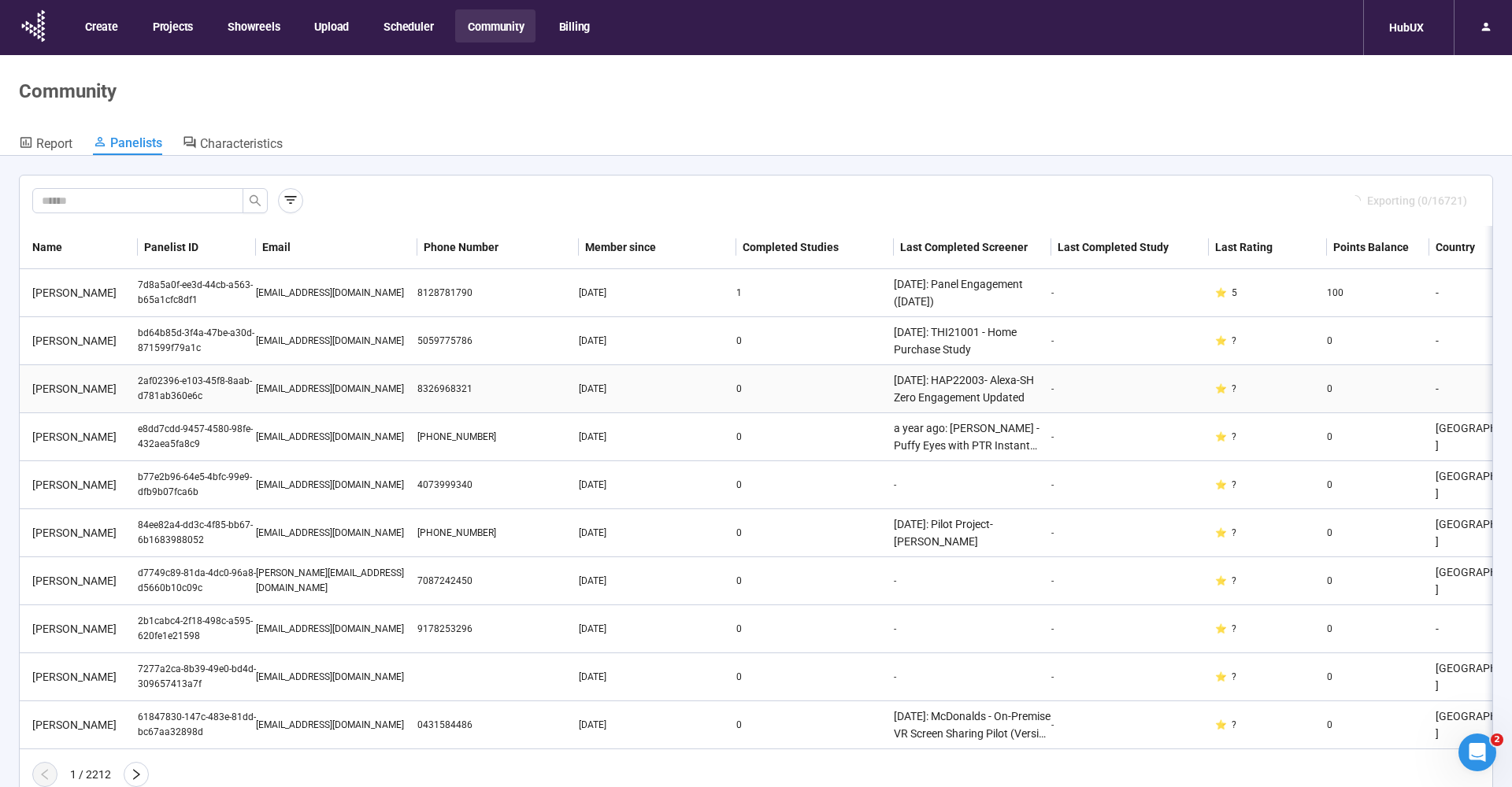
scroll to position [0, 0]
click at [378, 195] on div "Exporting (0/16721)" at bounding box center [756, 200] width 1447 height 26
click at [404, 197] on div "Exporting (0/16721)" at bounding box center [756, 200] width 1447 height 26
click at [815, 116] on header "Community Report Panelists Characteristics" at bounding box center [756, 105] width 1512 height 101
click at [1050, 99] on div "Community" at bounding box center [756, 91] width 1475 height 22
